Goal: Navigation & Orientation: Find specific page/section

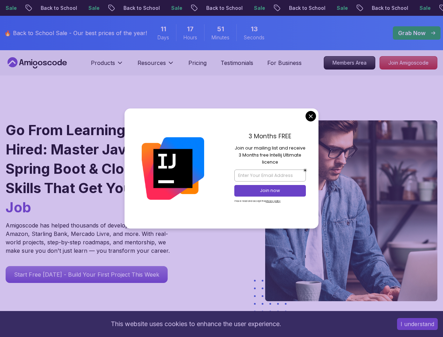
click at [418, 324] on button "I understand" at bounding box center [417, 324] width 41 height 12
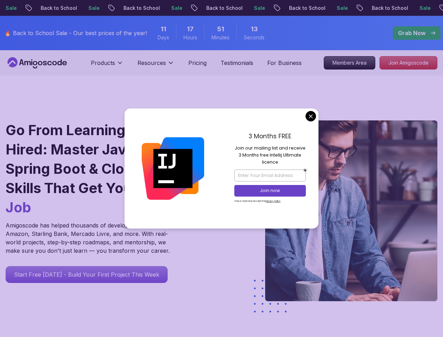
click at [107, 66] on p "Products" at bounding box center [103, 63] width 24 height 8
click at [156, 66] on p "Resources" at bounding box center [152, 63] width 28 height 8
